Goal: Find specific page/section: Find specific page/section

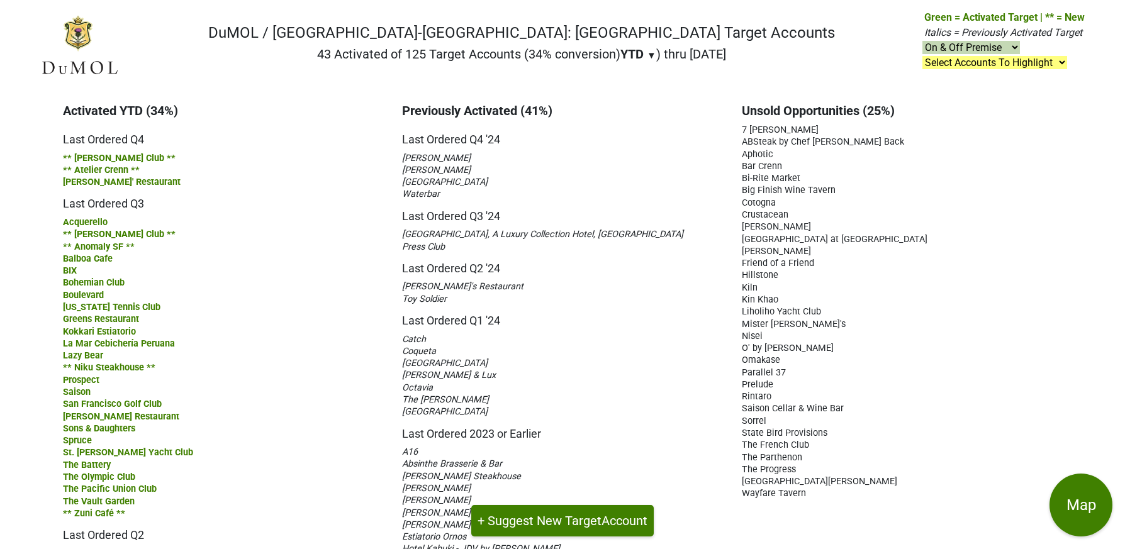
click at [1014, 46] on select "On & Off Premise On Premise Off Premise Country Clubs Only" at bounding box center [970, 47] width 97 height 13
select select "club"
click at [923, 41] on select "On & Off Premise On Premise Off Premise Country Clubs Only" at bounding box center [970, 47] width 97 height 13
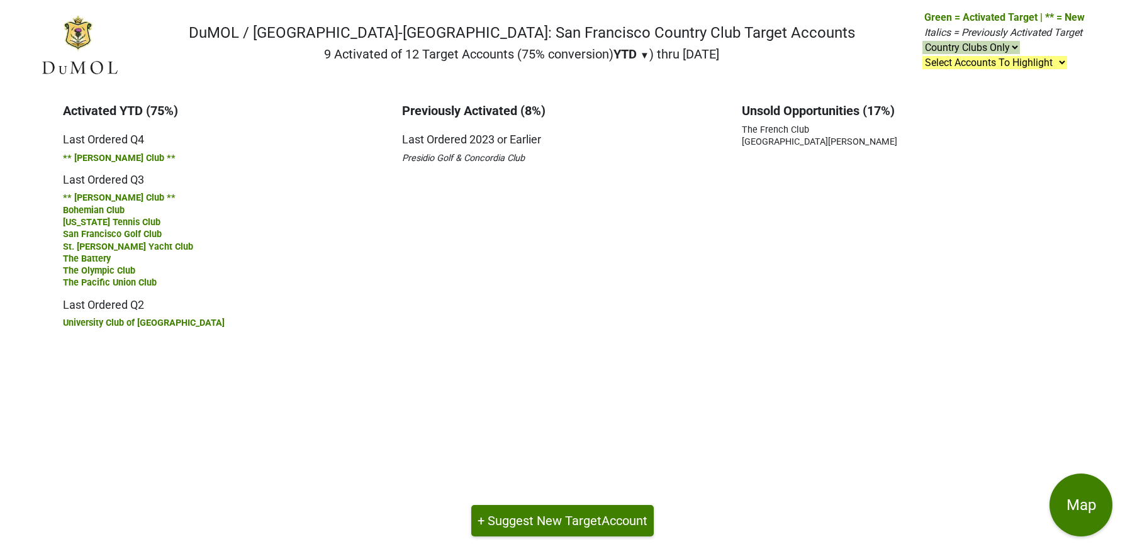
select select "club"
click at [1014, 48] on select "On & Off Premise On Premise Off Premise Country Clubs Only" at bounding box center [970, 47] width 97 height 13
select select
click at [923, 41] on select "On & Off Premise On Premise Off Premise Country Clubs Only" at bounding box center [970, 47] width 97 height 13
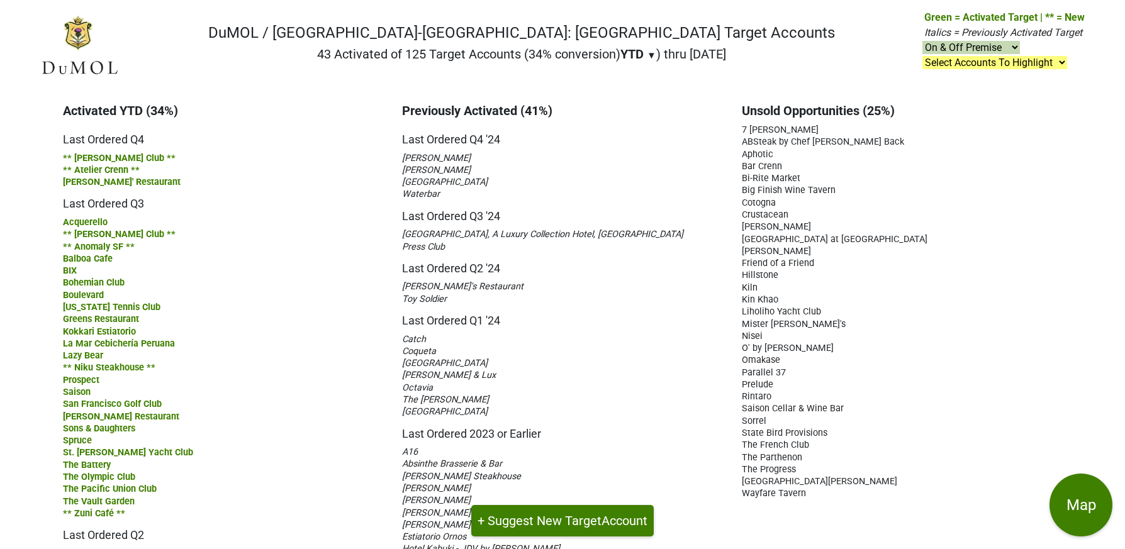
click at [1060, 61] on select "Select Accounts To Highlight **Activated After 9/1/25** Prev. Active, YTD Non-B…" at bounding box center [994, 62] width 145 height 13
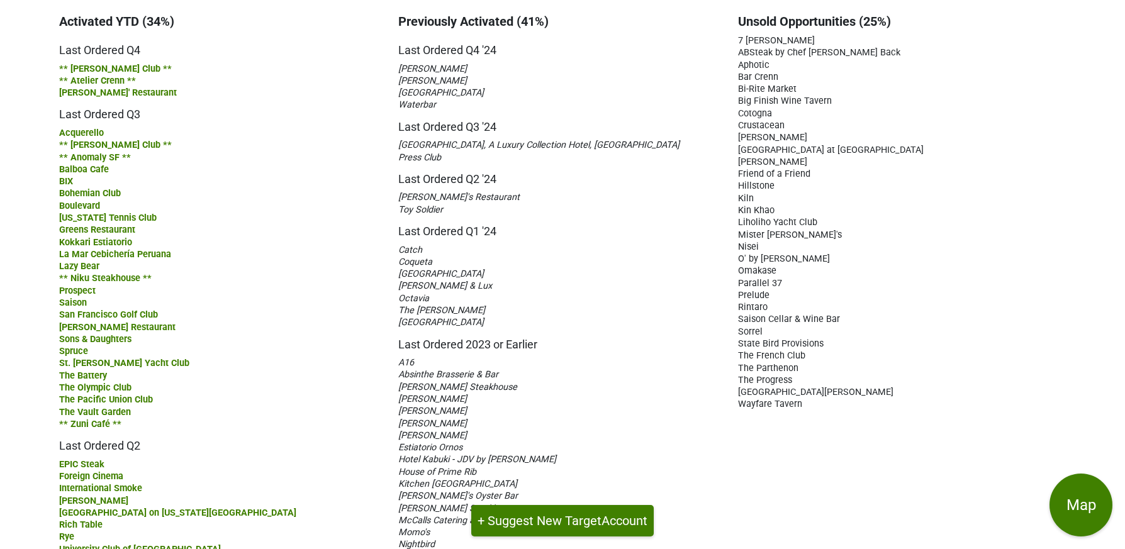
scroll to position [309, 4]
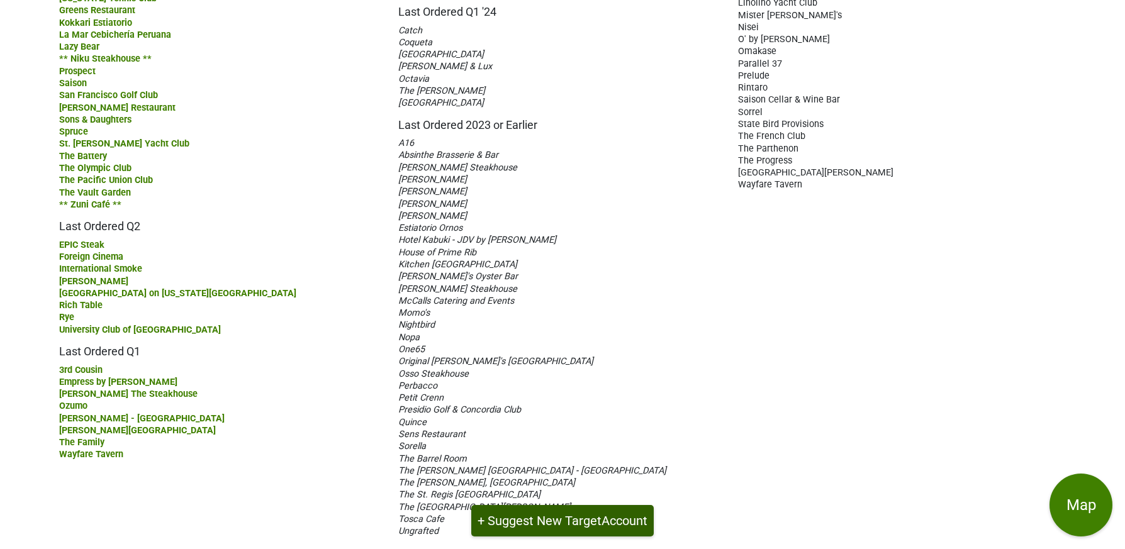
click at [564, 519] on button "+ Suggest New Target Account" at bounding box center [562, 520] width 182 height 31
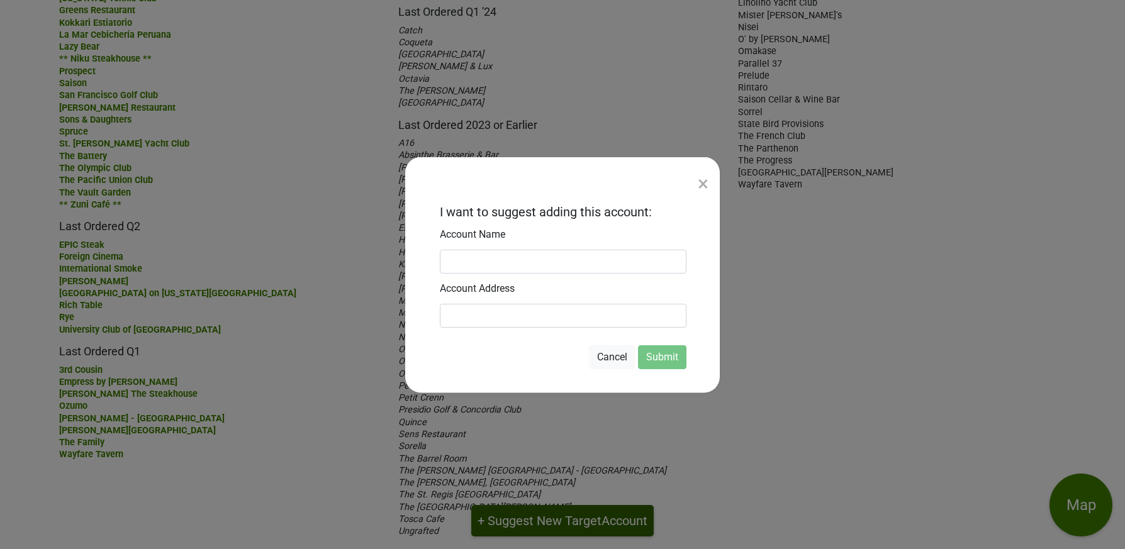
scroll to position [299, 4]
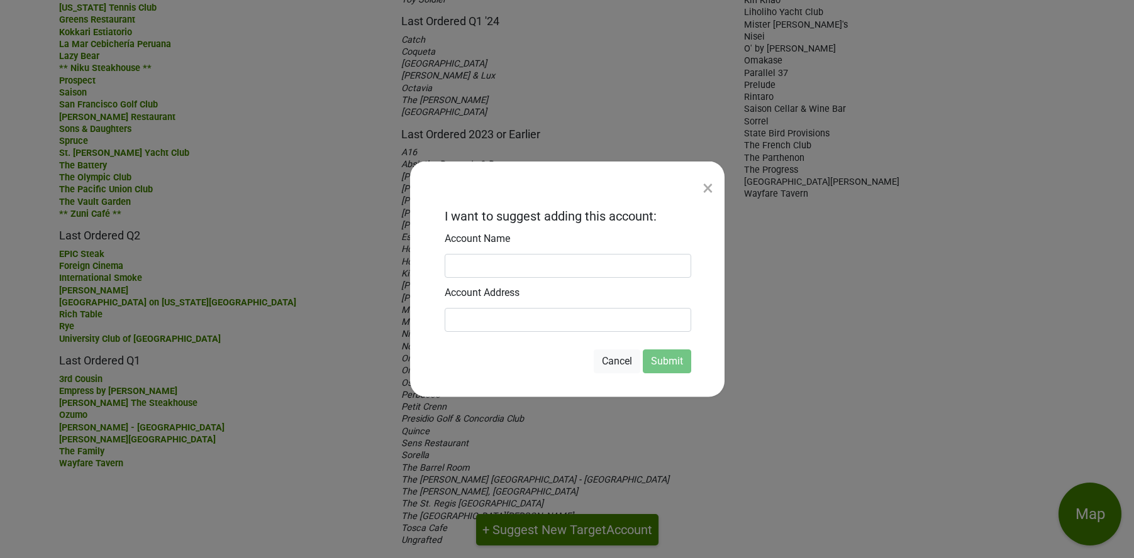
click at [709, 188] on div "×" at bounding box center [708, 188] width 11 height 30
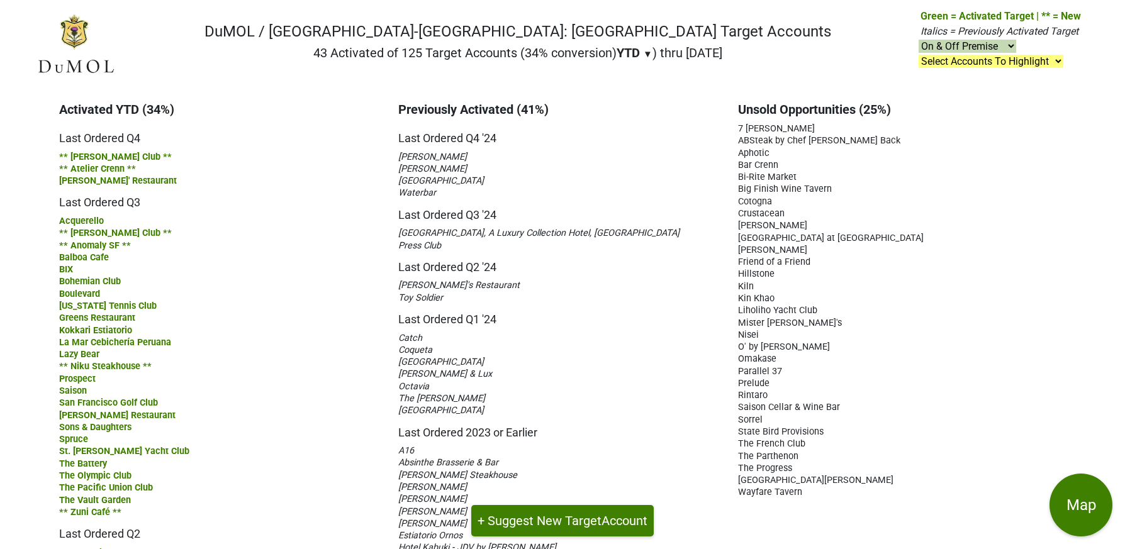
scroll to position [0, 4]
